Goal: Task Accomplishment & Management: Use online tool/utility

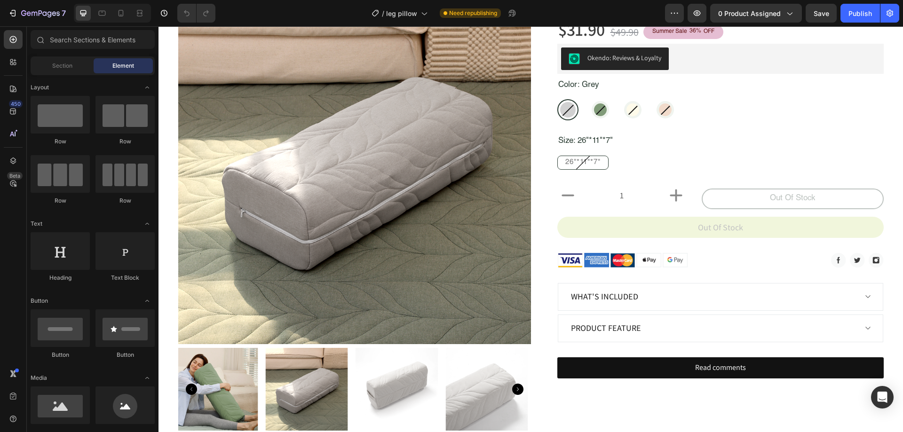
scroll to position [52, 0]
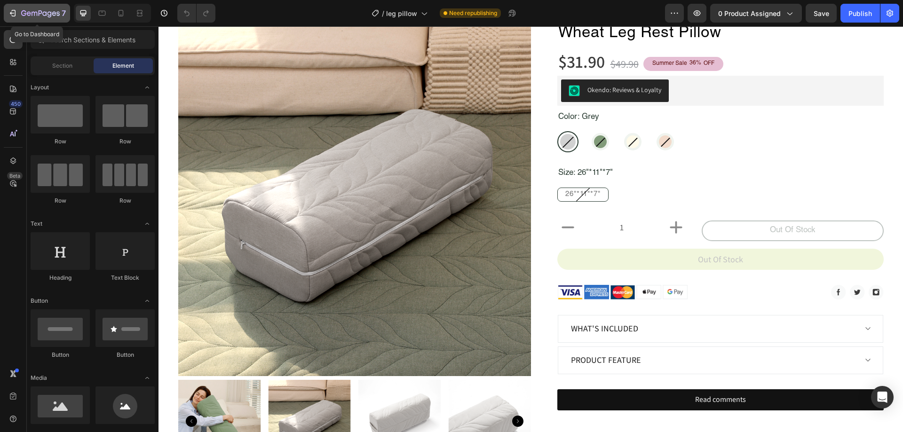
click at [10, 10] on icon "button" at bounding box center [12, 12] width 9 height 9
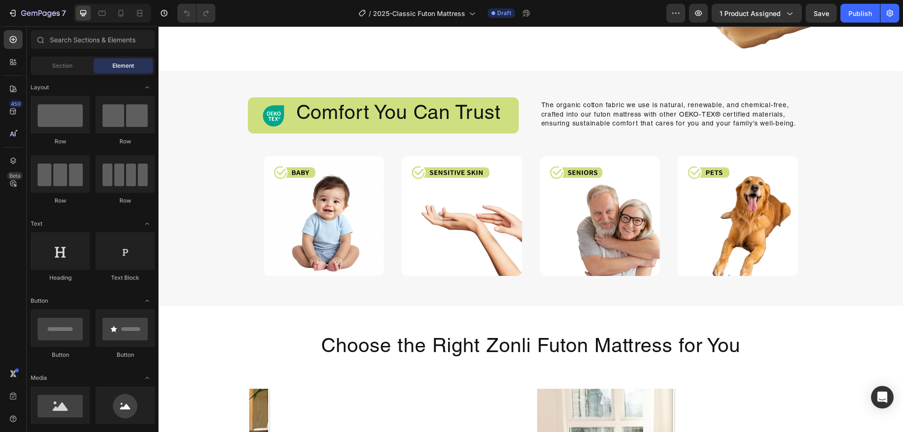
scroll to position [1184, 0]
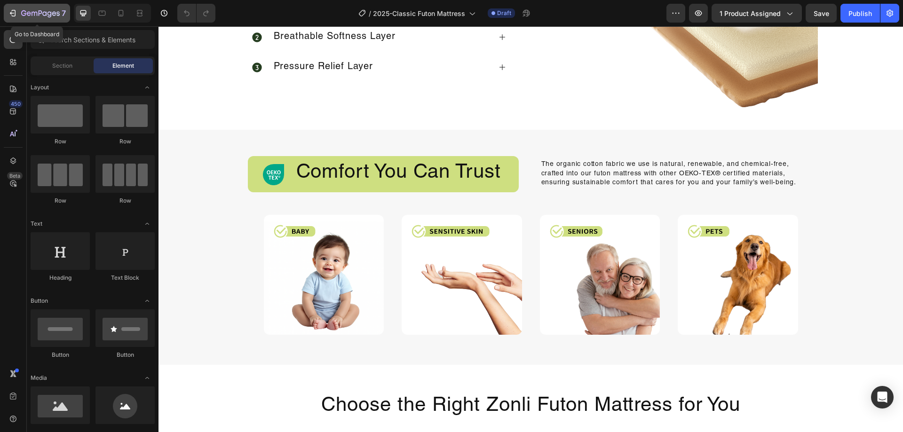
click at [10, 8] on icon "button" at bounding box center [12, 12] width 9 height 9
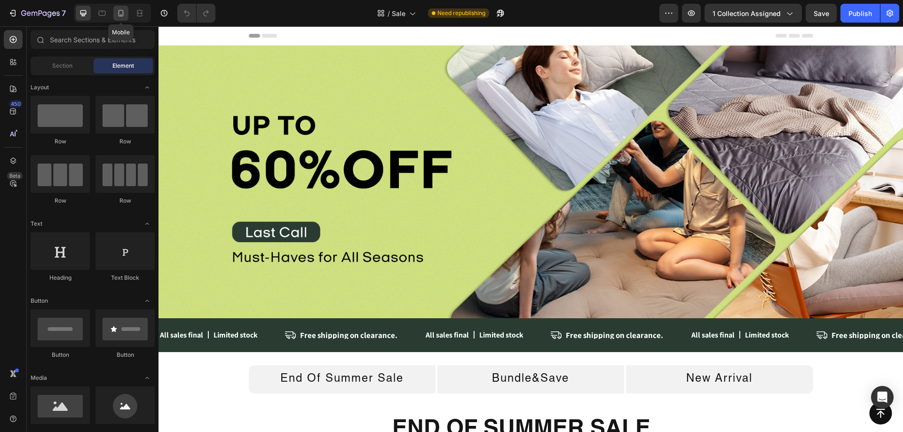
click at [122, 7] on div at bounding box center [120, 13] width 15 height 15
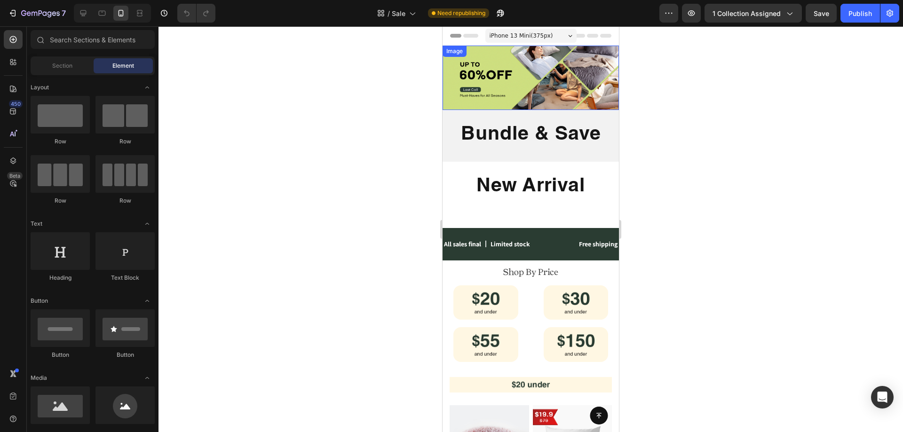
click at [499, 83] on img at bounding box center [531, 78] width 176 height 64
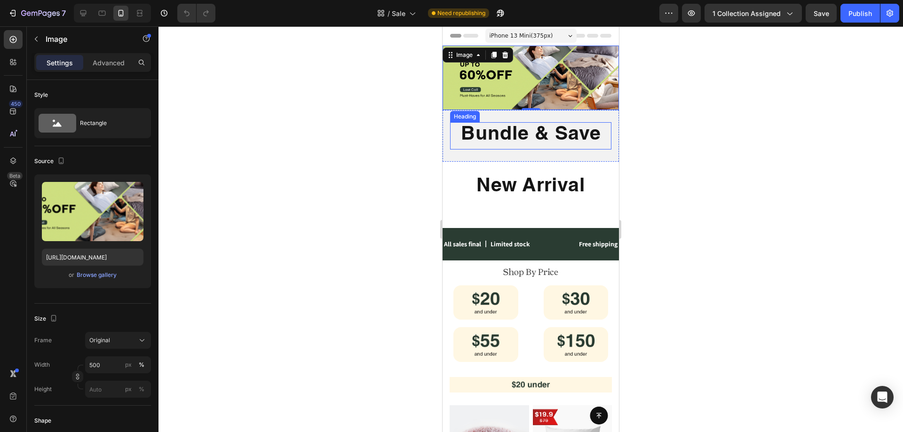
click at [568, 129] on h2 "Bundle & Save" at bounding box center [530, 135] width 161 height 27
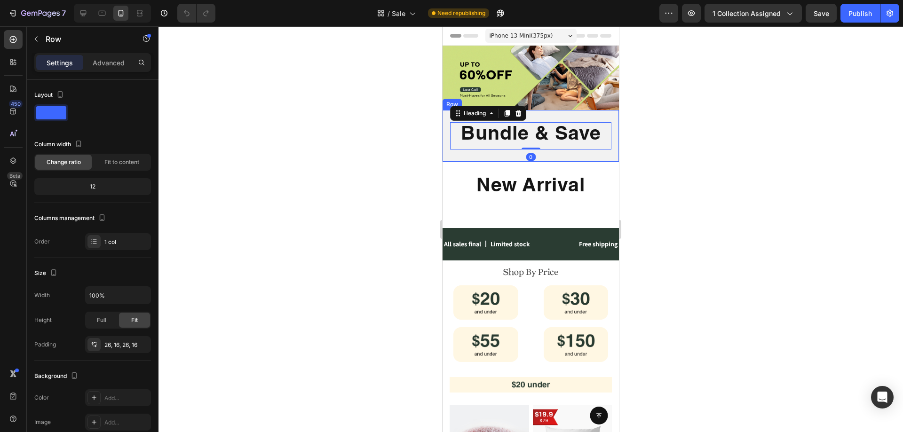
click at [592, 117] on div "Bundle & Save Heading 0 Row" at bounding box center [531, 135] width 176 height 51
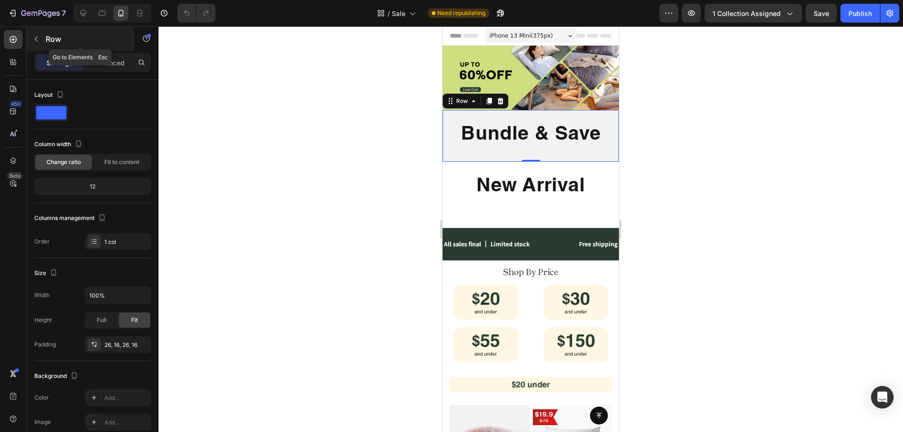
click at [38, 39] on icon "button" at bounding box center [36, 39] width 8 height 8
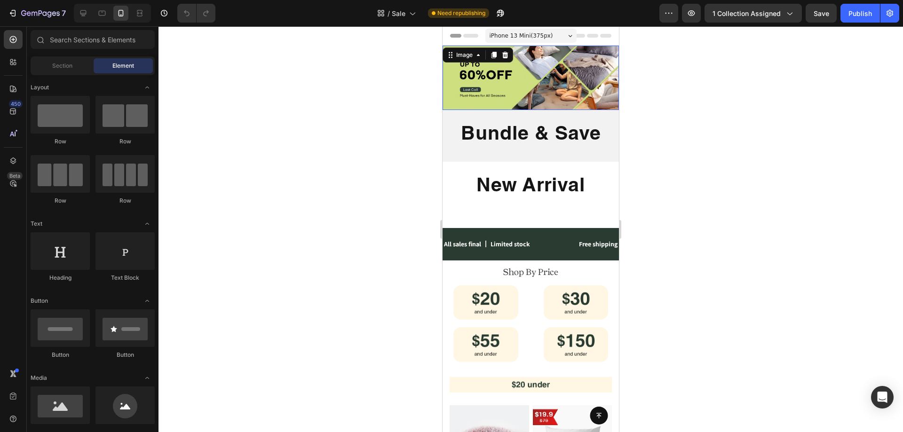
click at [518, 85] on img at bounding box center [531, 78] width 176 height 64
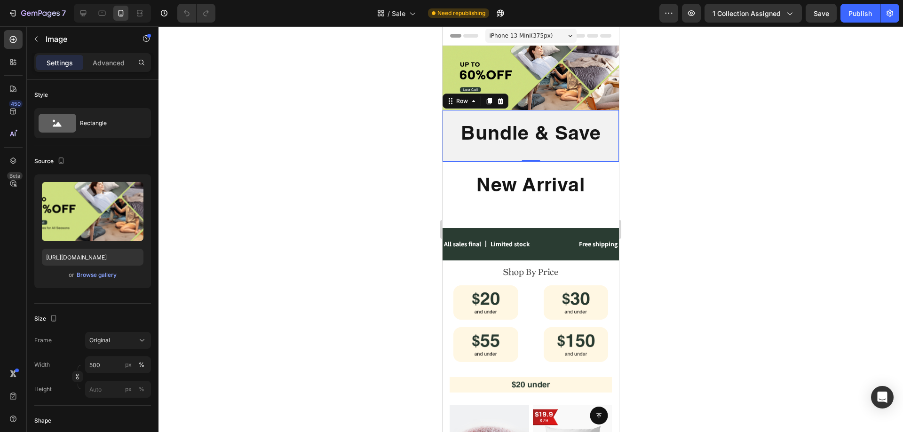
click at [550, 151] on div "Bundle & Save Heading Row 0" at bounding box center [531, 135] width 176 height 51
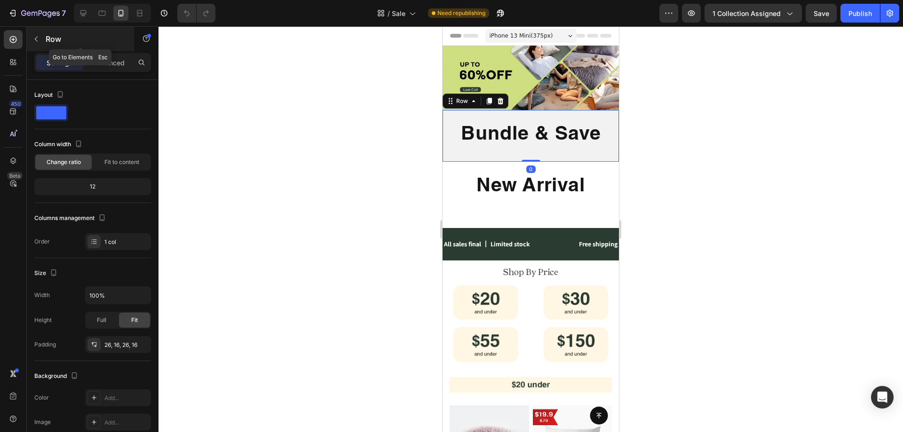
click at [54, 35] on p "Row" at bounding box center [86, 38] width 80 height 11
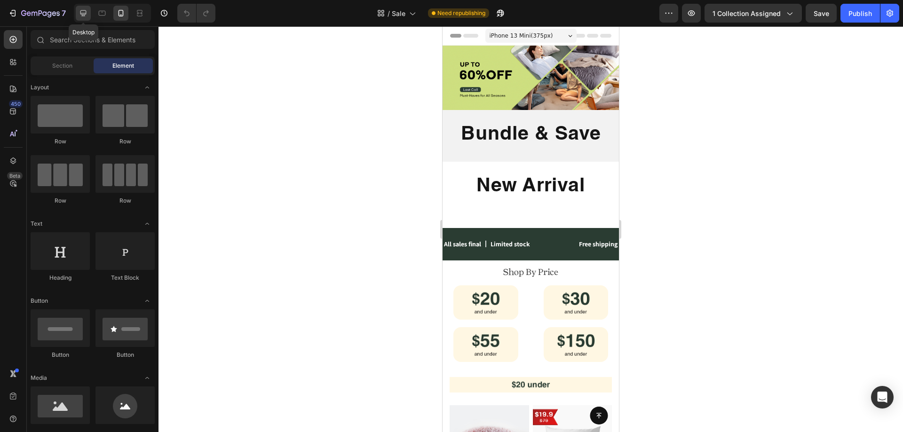
click at [79, 13] on icon at bounding box center [83, 12] width 9 height 9
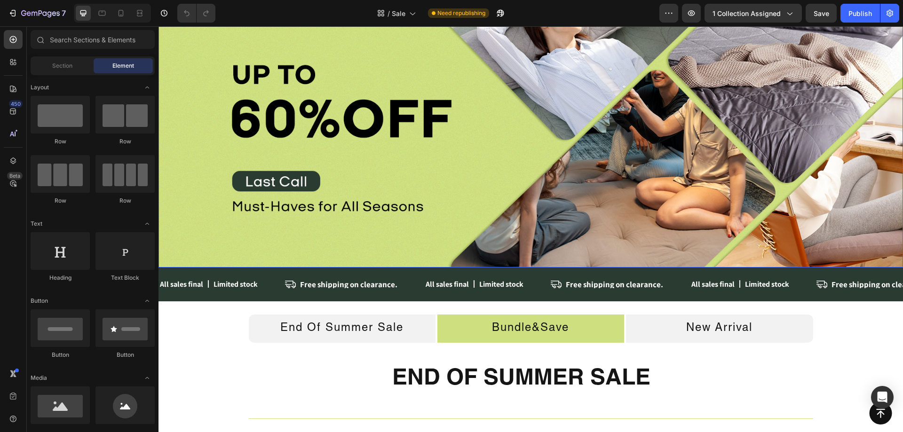
scroll to position [141, 0]
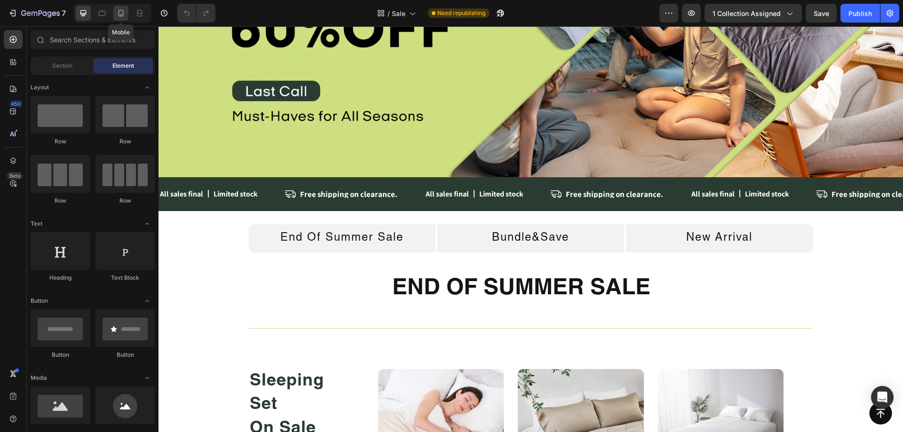
click at [122, 13] on icon at bounding box center [120, 12] width 9 height 9
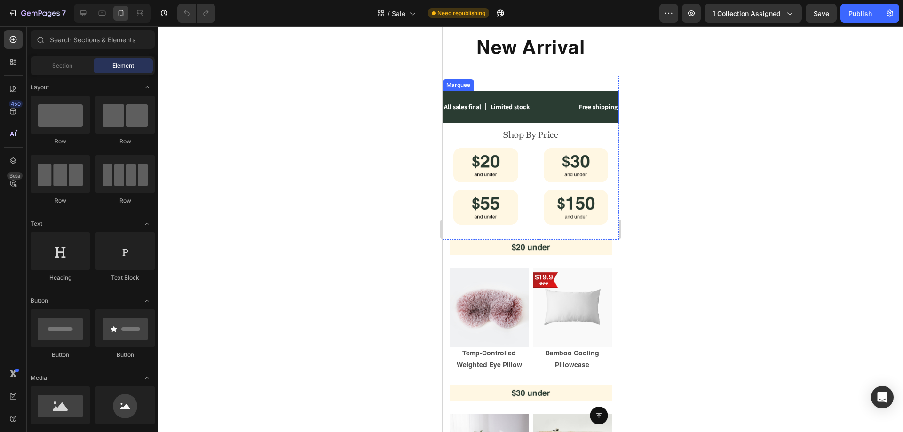
click at [528, 104] on span "All sales final 丨 Limited stock" at bounding box center [487, 107] width 86 height 8
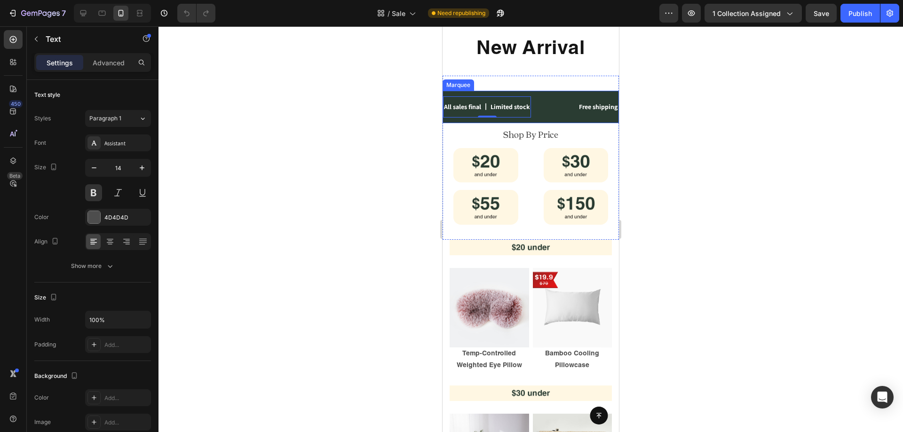
click at [558, 110] on div "All sales final 丨 Limited stock Text 0" at bounding box center [503, 106] width 121 height 21
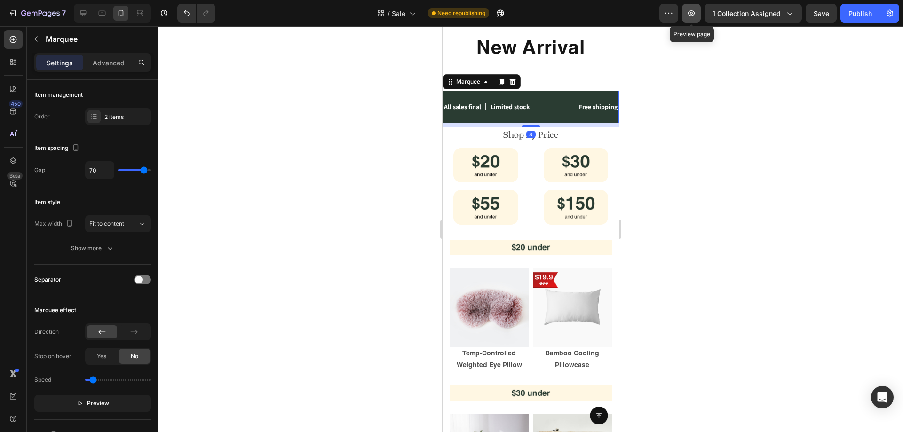
click at [691, 20] on button "button" at bounding box center [691, 13] width 19 height 19
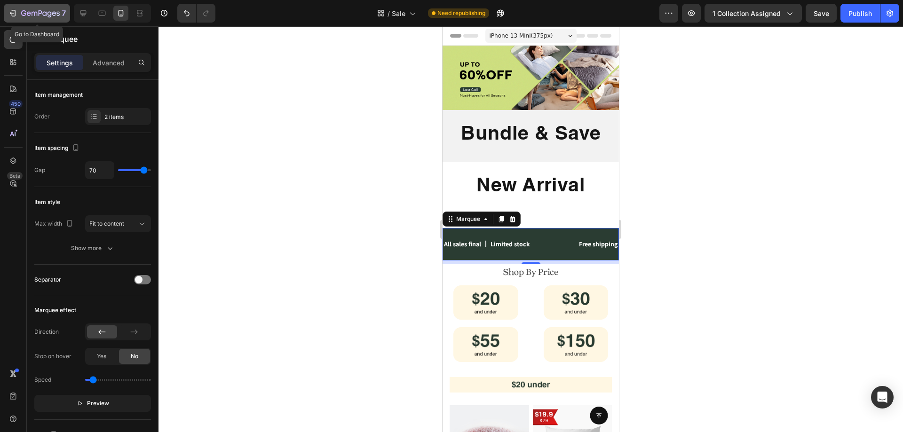
click at [7, 16] on button "7" at bounding box center [37, 13] width 66 height 19
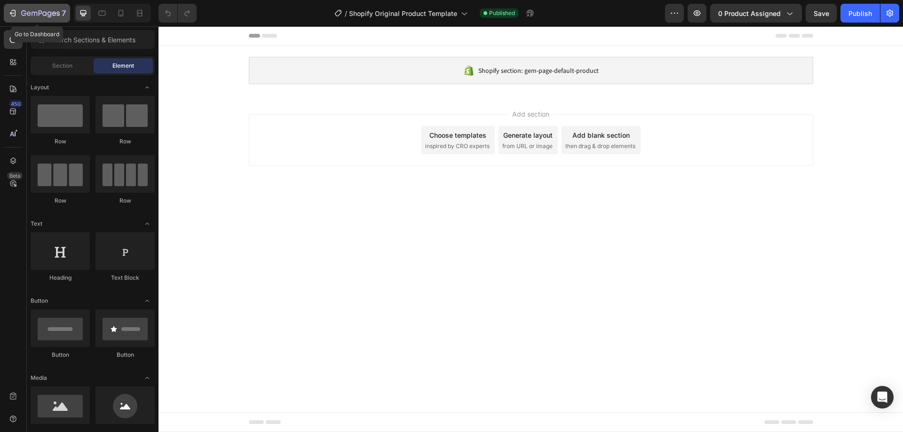
click at [22, 17] on icon "button" at bounding box center [40, 14] width 39 height 8
